Goal: Find specific page/section: Find specific page/section

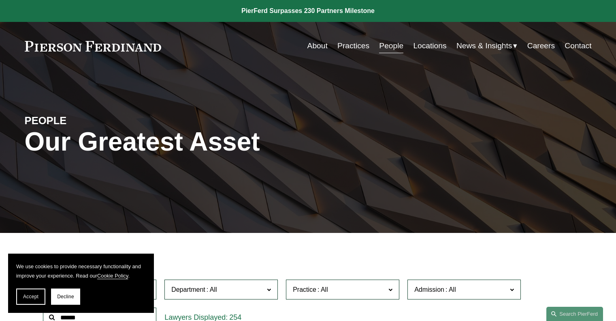
scroll to position [247, 0]
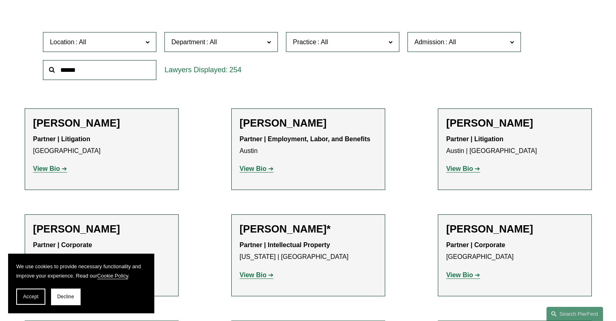
click at [118, 73] on input "text" at bounding box center [99, 70] width 113 height 20
type input "*****"
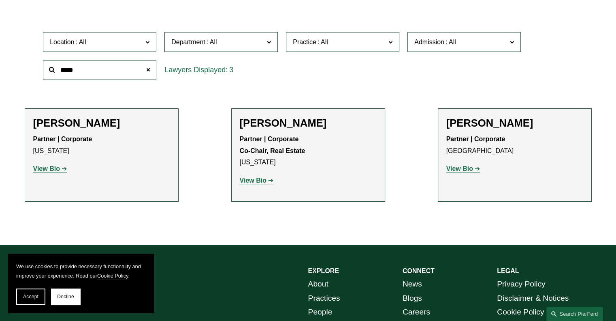
click at [253, 183] on strong "View Bio" at bounding box center [253, 180] width 27 height 7
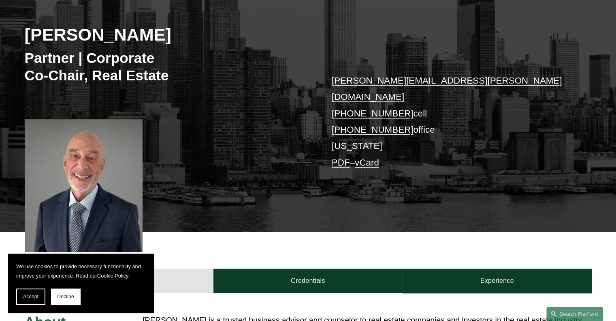
scroll to position [122, 0]
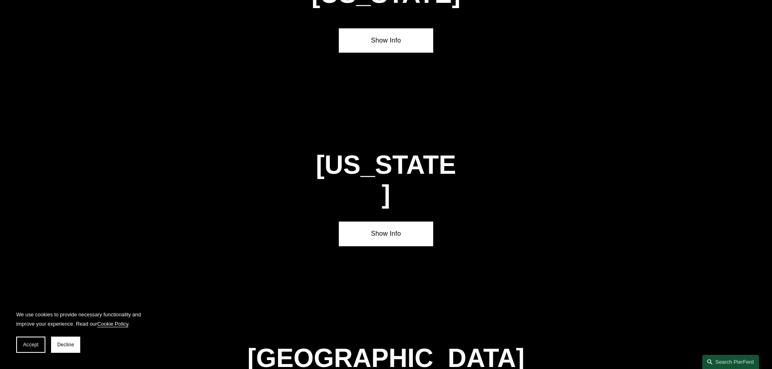
scroll to position [2699, 0]
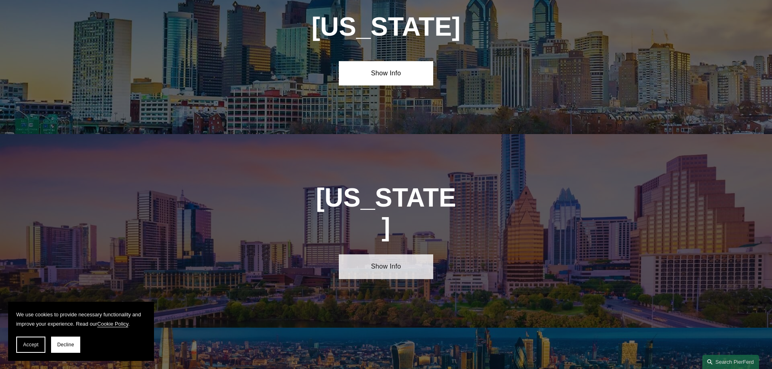
click at [381, 255] on link "Show Info" at bounding box center [386, 267] width 94 height 24
